Goal: Information Seeking & Learning: Learn about a topic

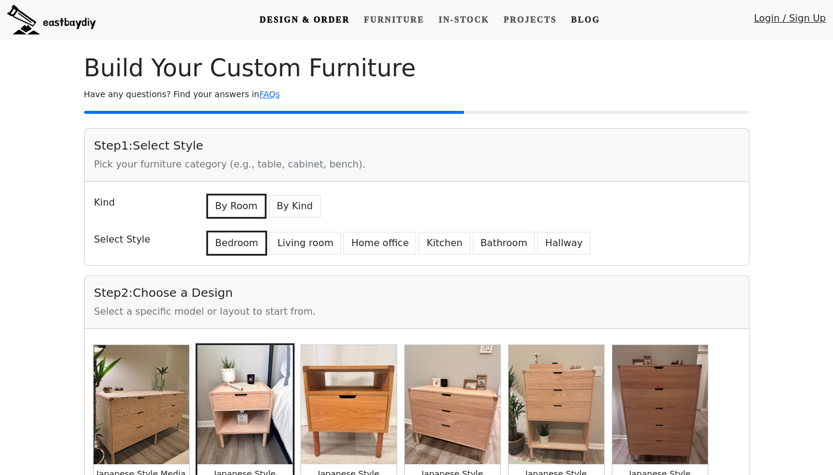
click at [591, 20] on link "Blog" at bounding box center [586, 20] width 38 height 22
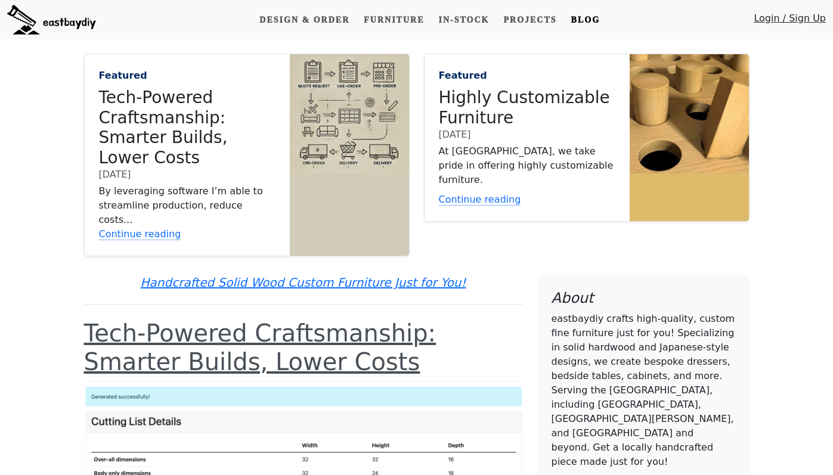
click at [502, 193] on link "Continue reading" at bounding box center [527, 200] width 177 height 14
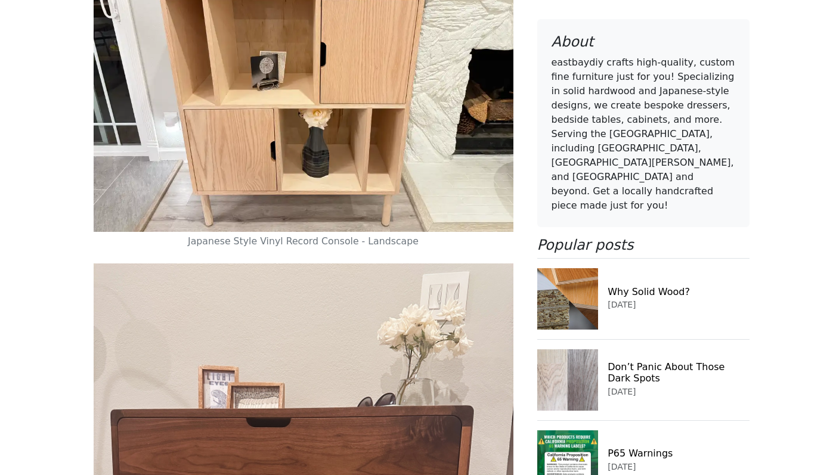
scroll to position [1183, 0]
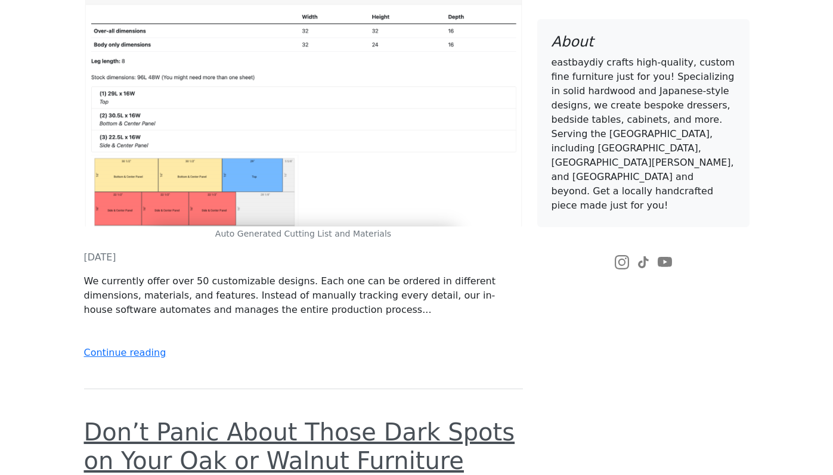
scroll to position [435, 0]
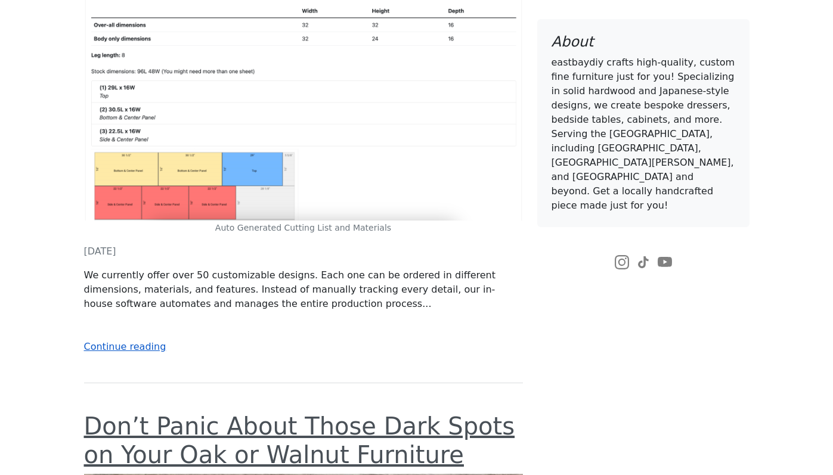
click at [126, 341] on link "Continue reading" at bounding box center [125, 346] width 82 height 11
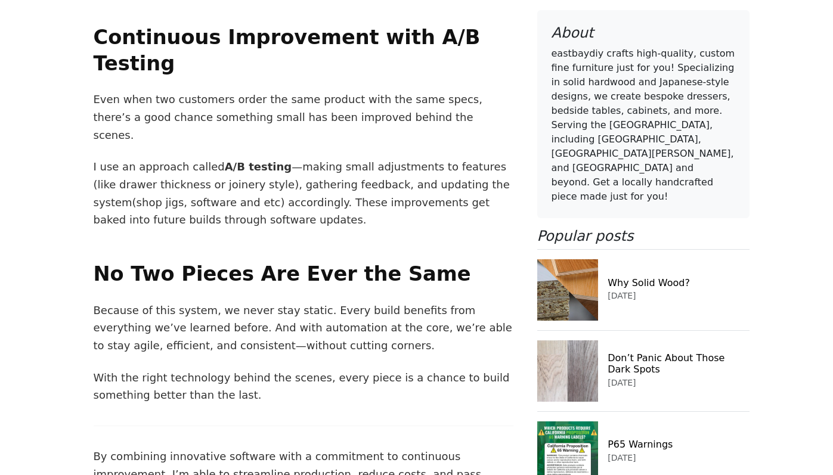
scroll to position [1922, 0]
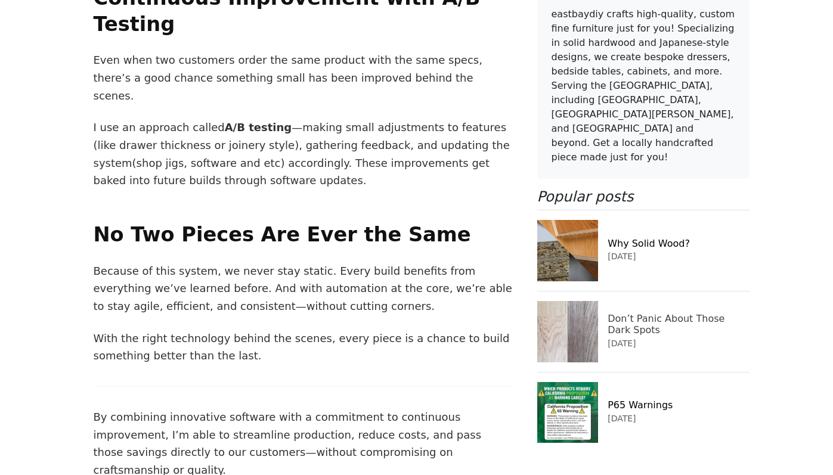
click at [579, 301] on img at bounding box center [567, 331] width 61 height 61
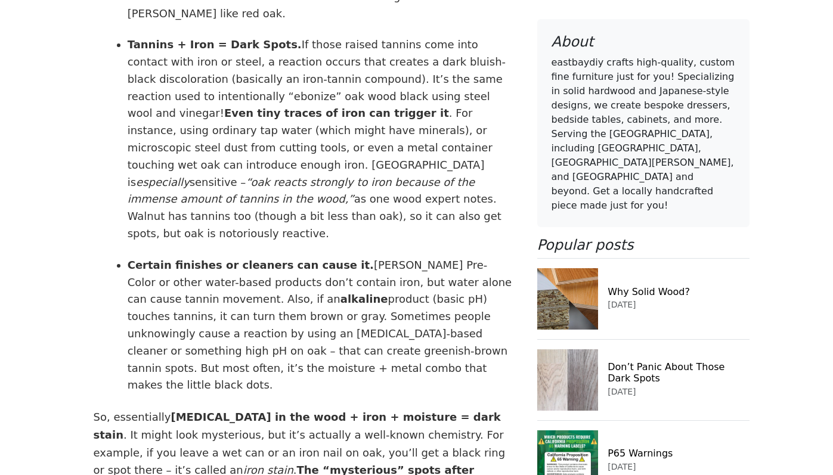
scroll to position [2044, 0]
